Goal: Transaction & Acquisition: Purchase product/service

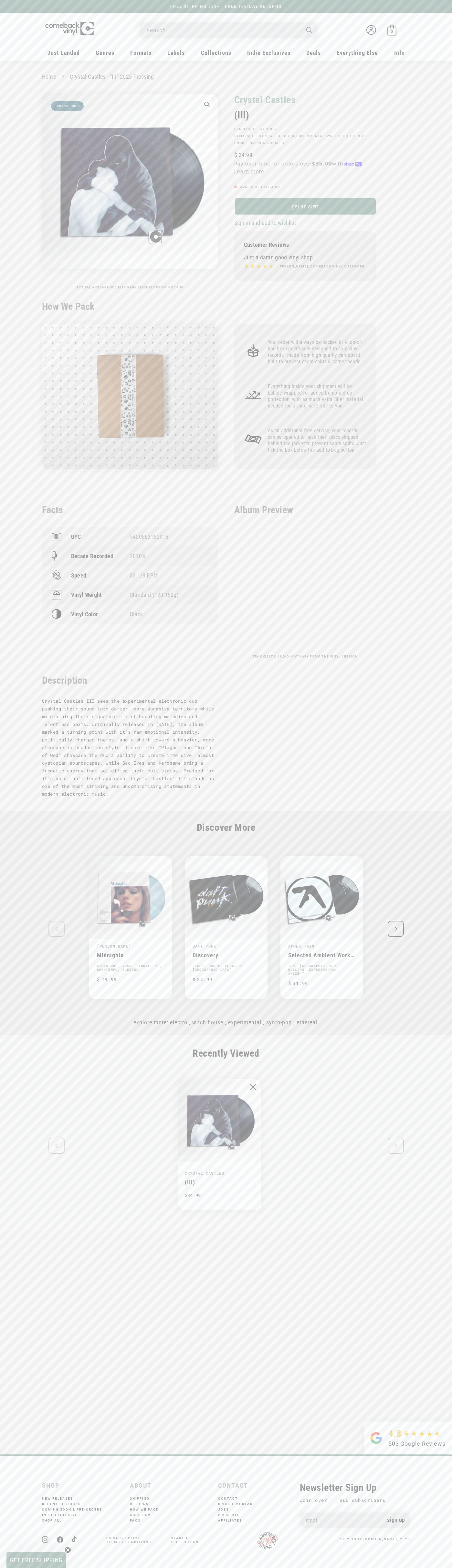
click at [130, 278] on div "1 / of 1" at bounding box center [130, 277] width 176 height 3
